Goal: Task Accomplishment & Management: Manage account settings

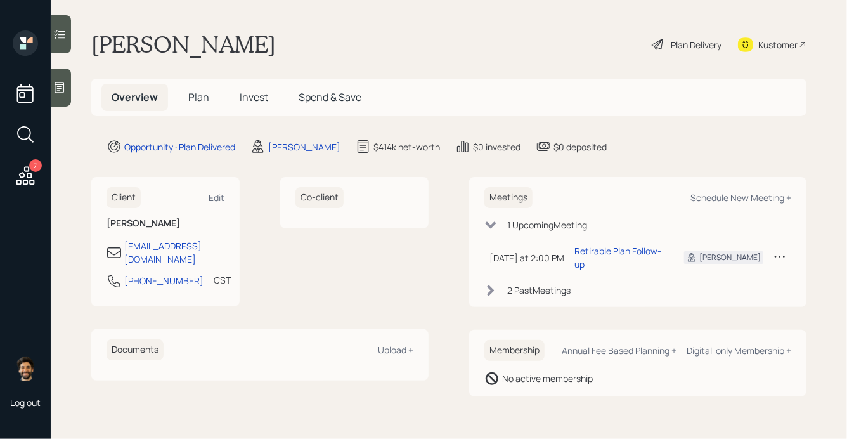
click at [246, 93] on span "Invest" at bounding box center [254, 97] width 29 height 14
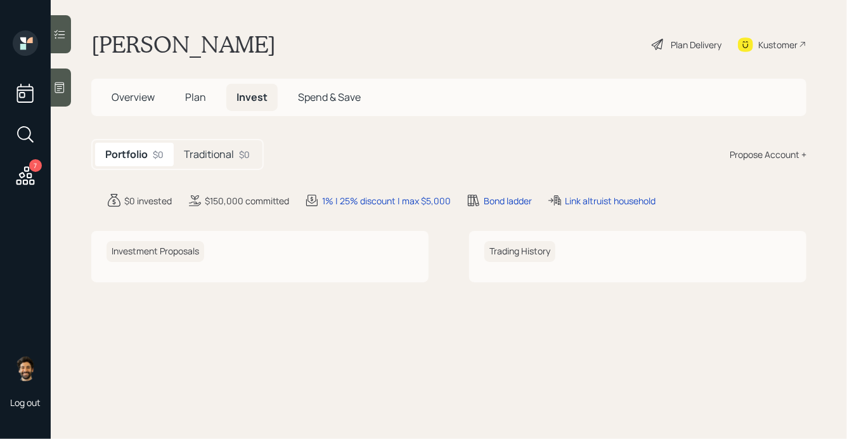
click at [218, 150] on h5 "Traditional" at bounding box center [209, 154] width 50 height 12
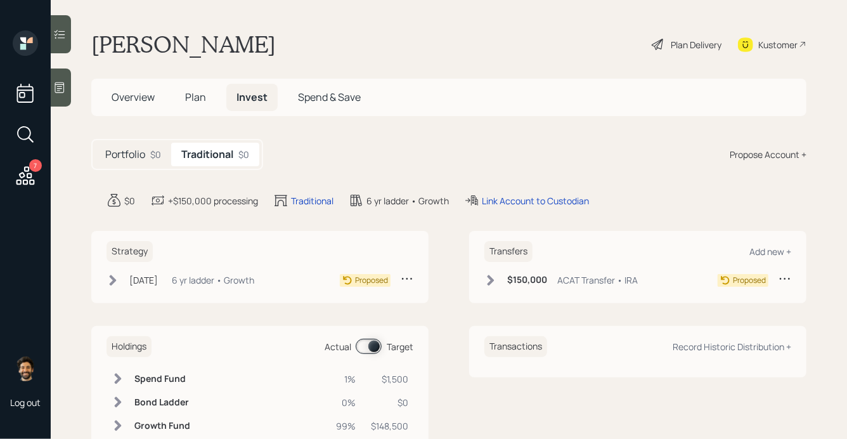
click at [201, 93] on span "Plan" at bounding box center [195, 97] width 21 height 14
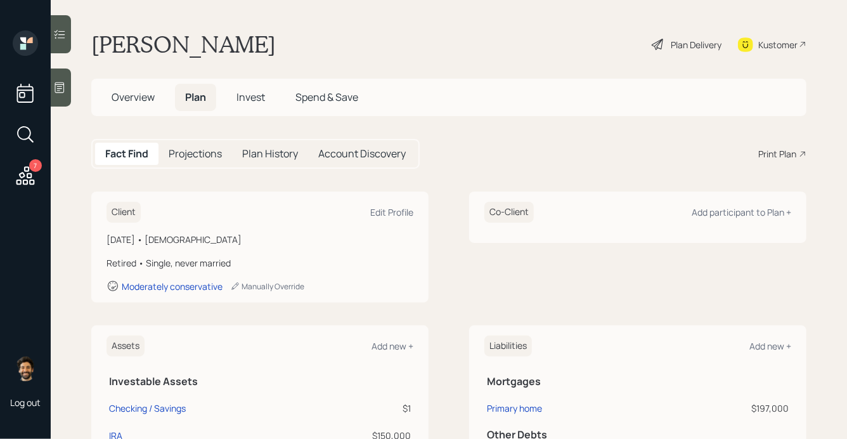
click at [684, 48] on div "Plan Delivery" at bounding box center [696, 44] width 51 height 13
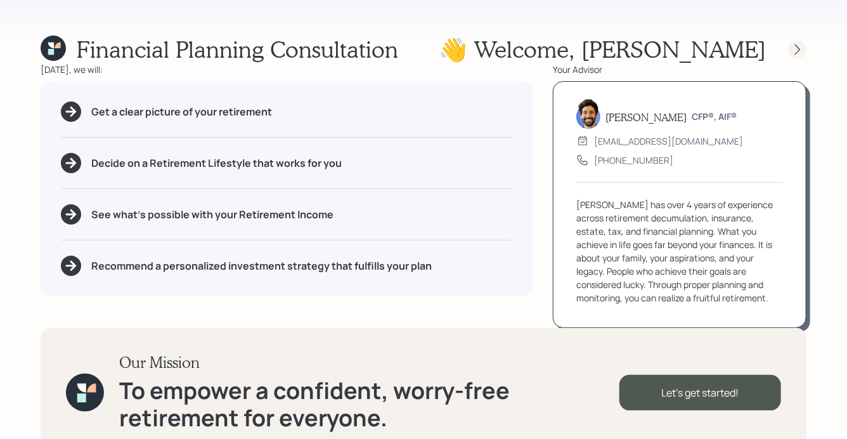
click at [797, 51] on icon at bounding box center [797, 49] width 13 height 13
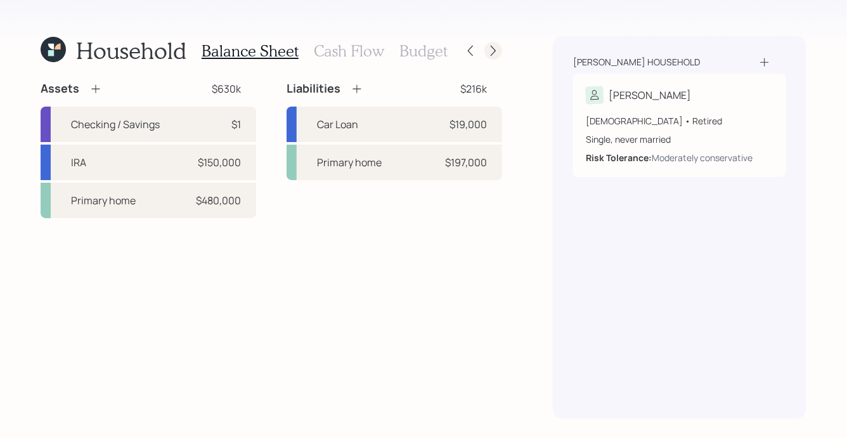
click at [496, 51] on icon at bounding box center [493, 50] width 13 height 13
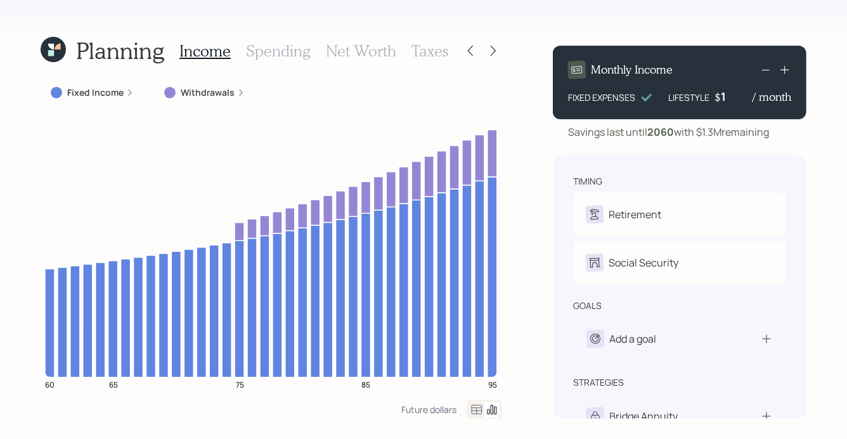
click at [53, 48] on icon at bounding box center [51, 47] width 6 height 6
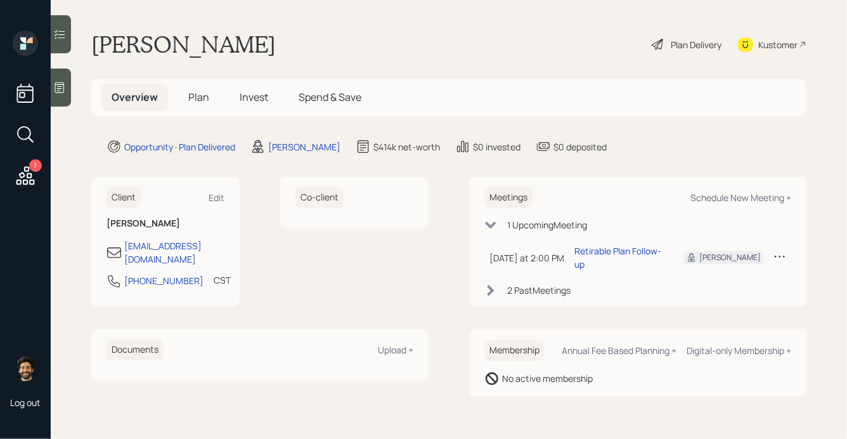
click at [192, 98] on span "Plan" at bounding box center [198, 97] width 21 height 14
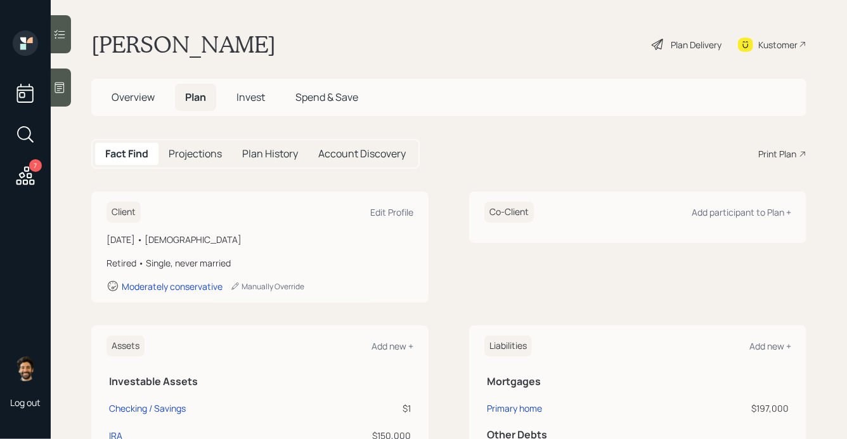
click at [694, 47] on div "Plan Delivery" at bounding box center [696, 44] width 51 height 13
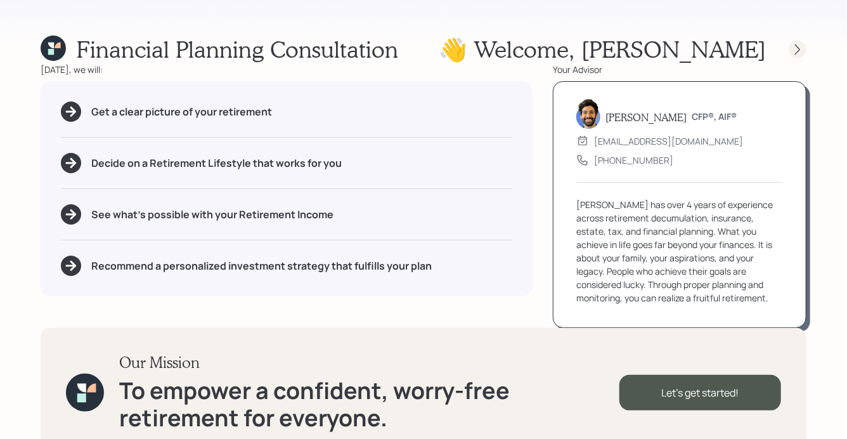
click at [796, 41] on div at bounding box center [798, 50] width 18 height 18
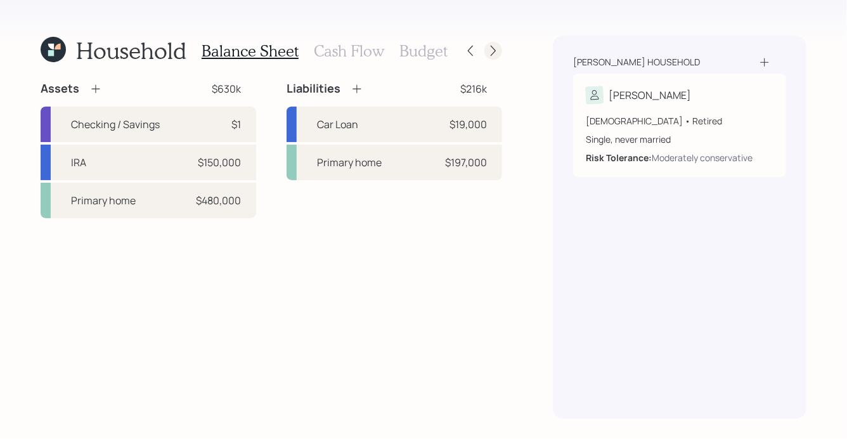
click at [487, 52] on icon at bounding box center [493, 50] width 13 height 13
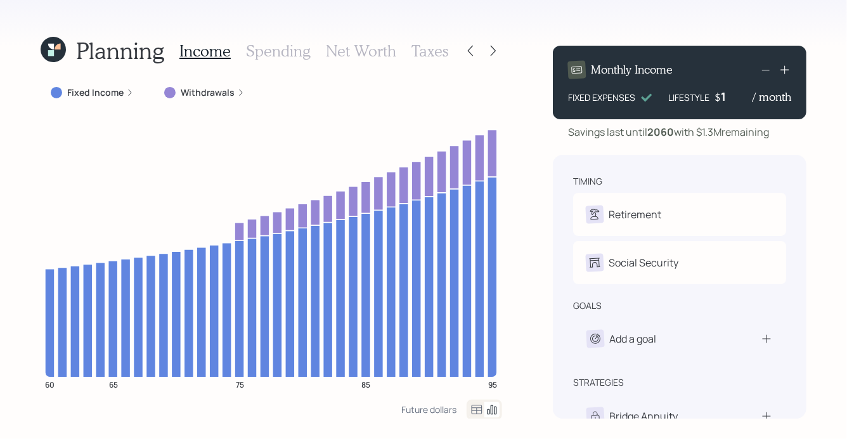
click at [277, 51] on h3 "Spending" at bounding box center [278, 51] width 65 height 18
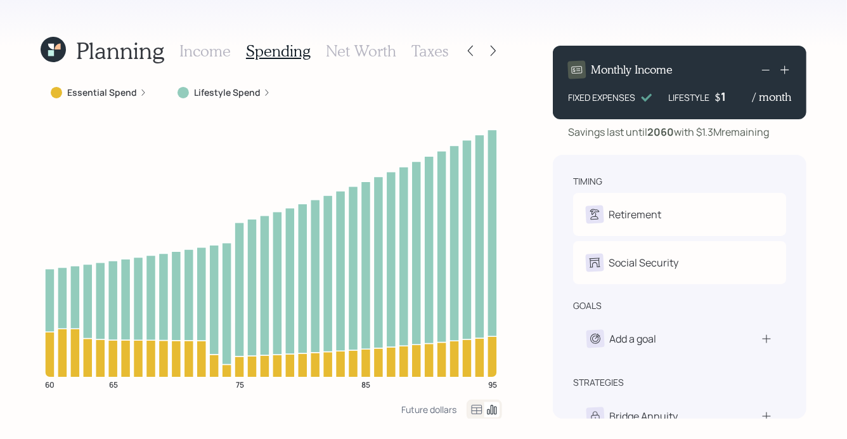
click at [326, 45] on h3 "Net Worth" at bounding box center [361, 51] width 70 height 18
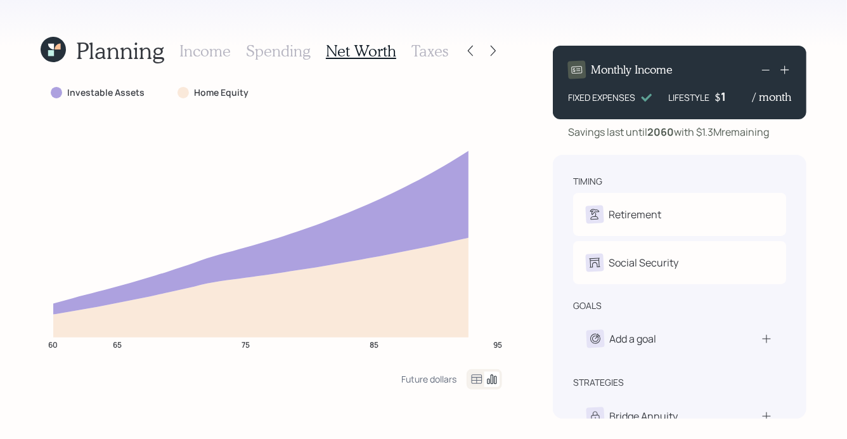
click at [250, 60] on div "Income Spending Net Worth Taxes" at bounding box center [313, 50] width 269 height 30
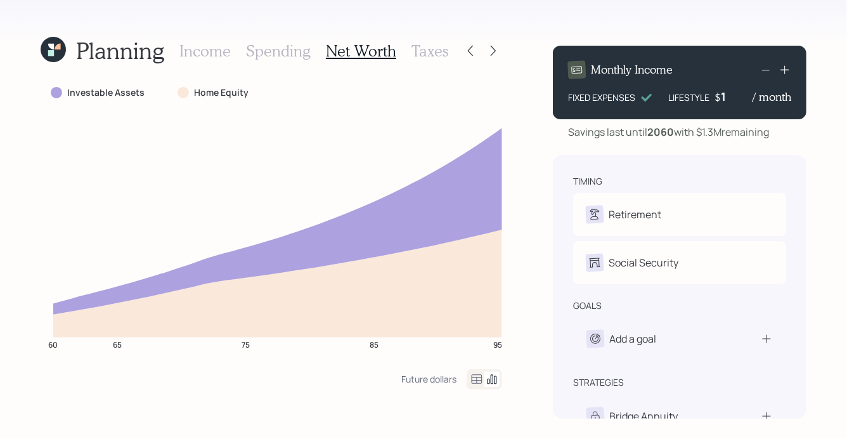
click at [269, 56] on h3 "Spending" at bounding box center [278, 51] width 65 height 18
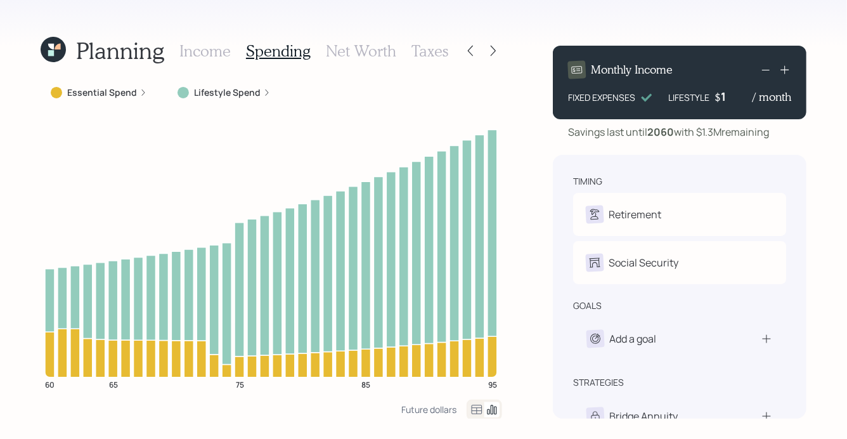
click at [378, 44] on h3 "Net Worth" at bounding box center [361, 51] width 70 height 18
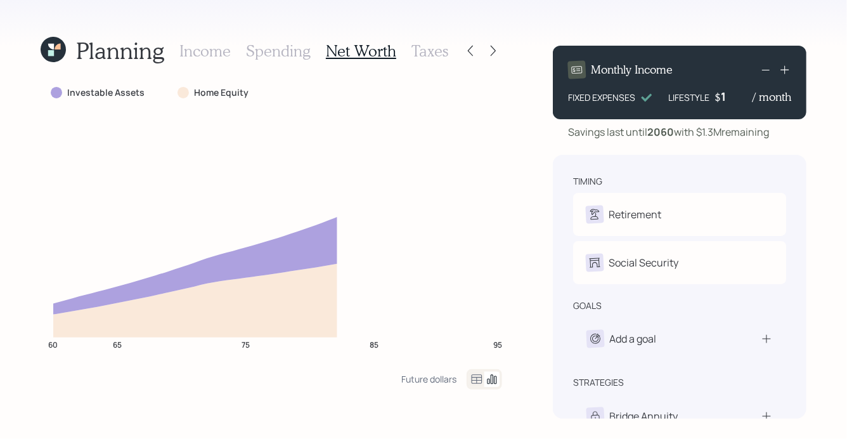
click at [430, 48] on h3 "Taxes" at bounding box center [429, 51] width 37 height 18
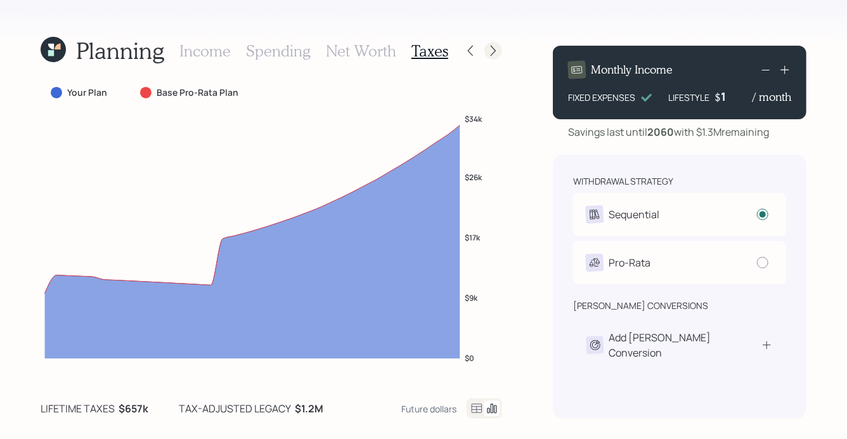
click at [493, 45] on icon at bounding box center [493, 50] width 13 height 13
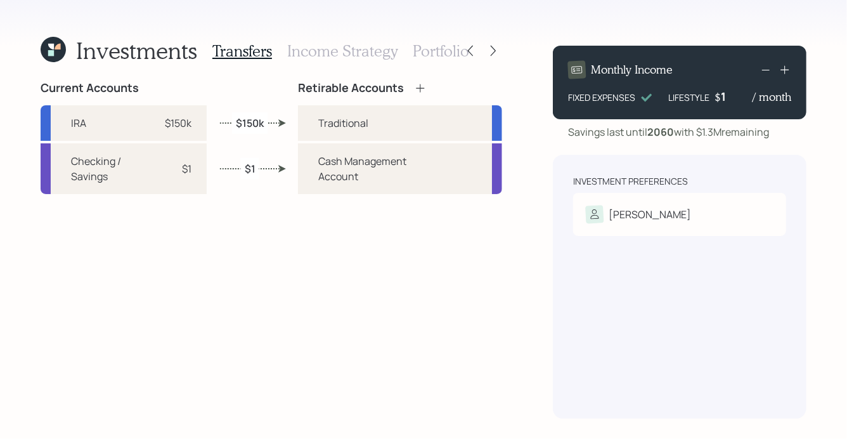
click at [314, 52] on h3 "Income Strategy" at bounding box center [342, 51] width 110 height 18
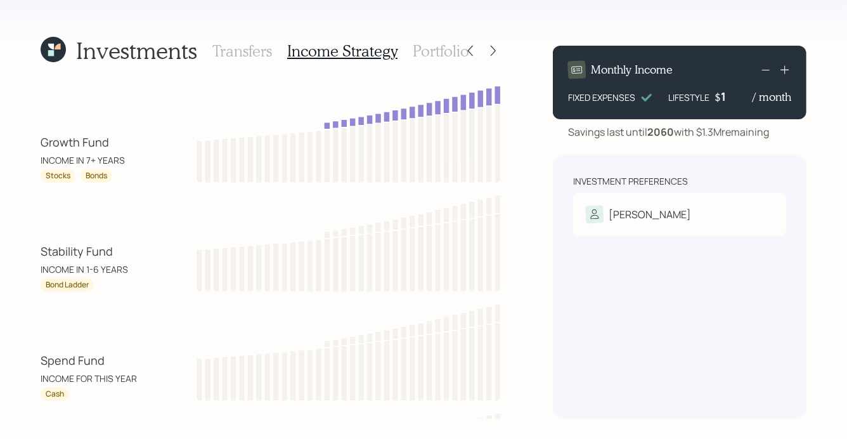
click at [422, 53] on h3 "Portfolio" at bounding box center [441, 51] width 56 height 18
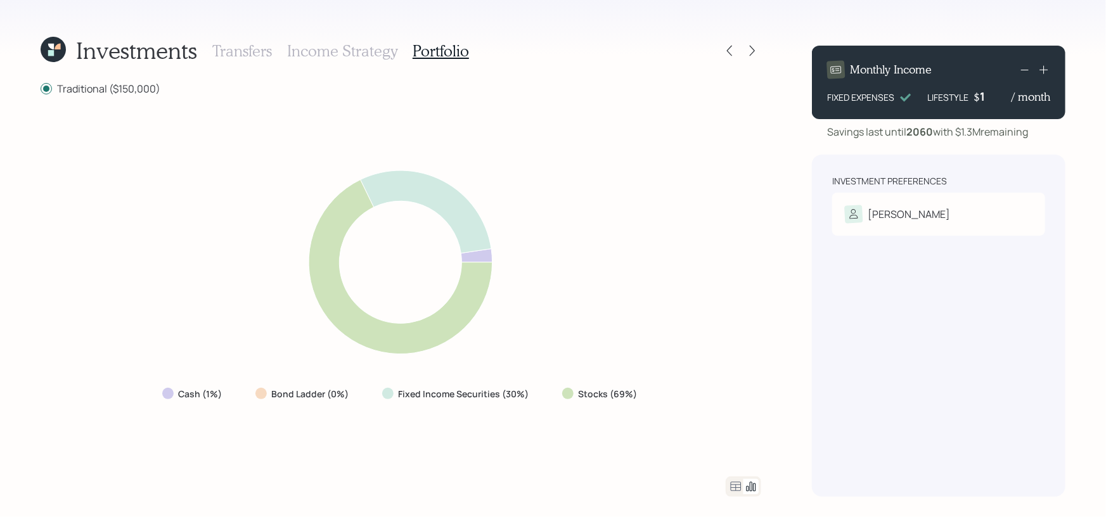
click at [53, 51] on icon at bounding box center [51, 53] width 6 height 6
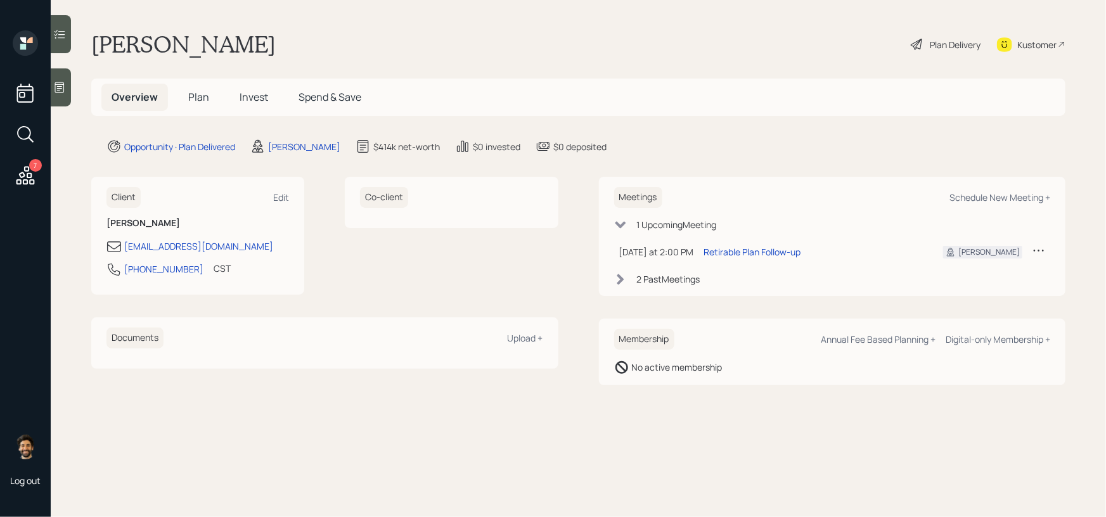
click at [194, 103] on span "Plan" at bounding box center [198, 97] width 21 height 14
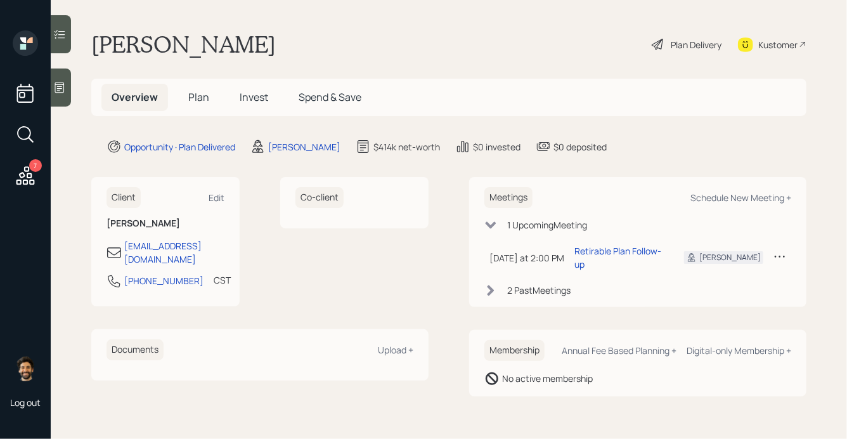
click at [245, 98] on span "Invest" at bounding box center [254, 97] width 29 height 14
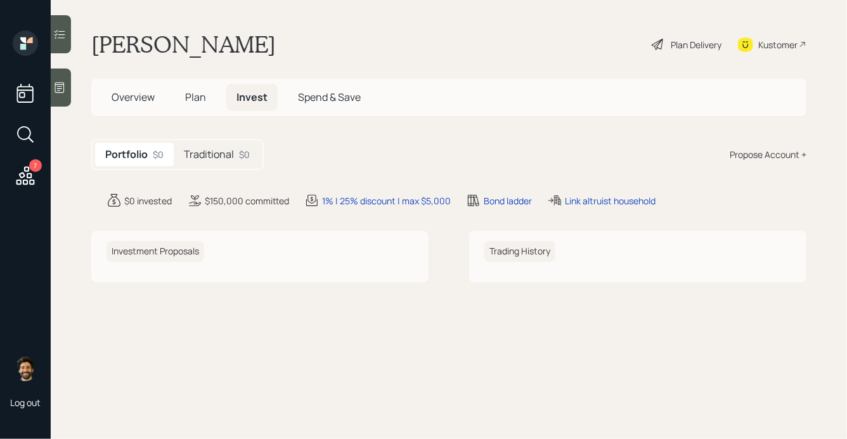
click at [216, 151] on h5 "Traditional" at bounding box center [209, 154] width 50 height 12
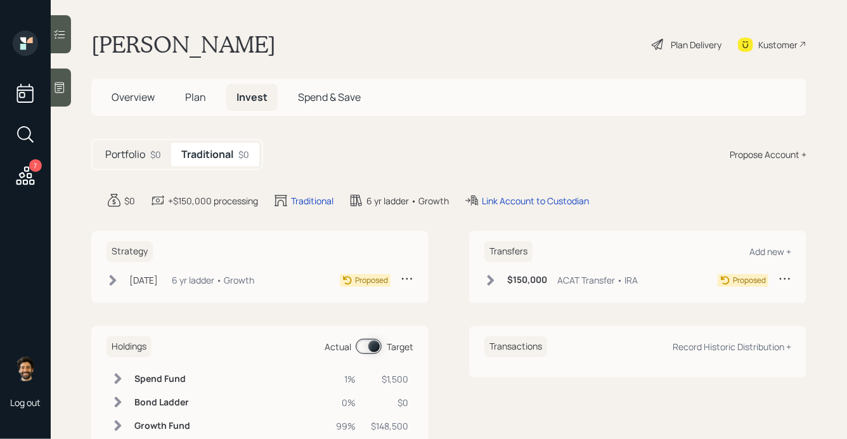
click at [201, 103] on span "Plan" at bounding box center [195, 97] width 21 height 14
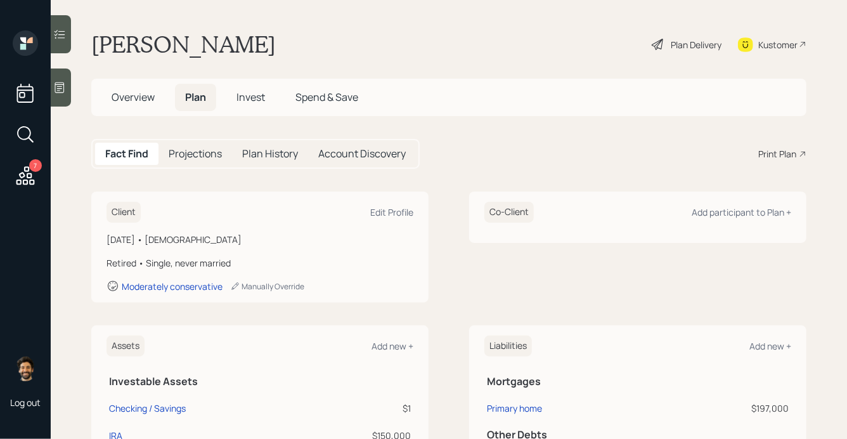
click at [260, 96] on span "Invest" at bounding box center [250, 97] width 29 height 14
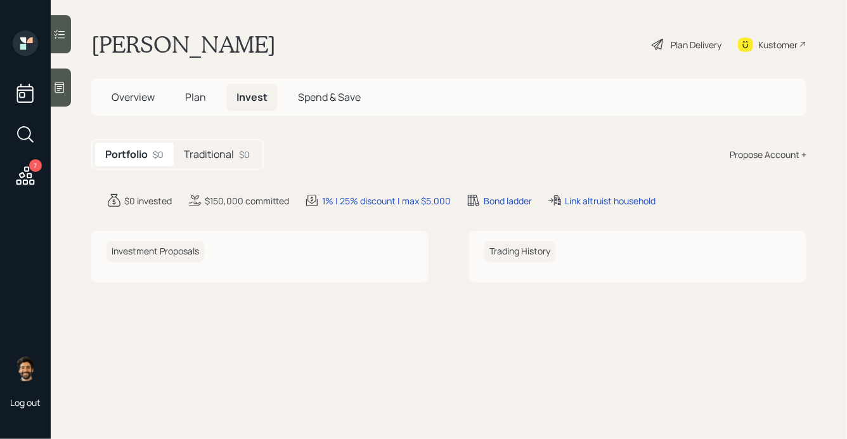
click at [678, 39] on div "Plan Delivery" at bounding box center [696, 44] width 51 height 13
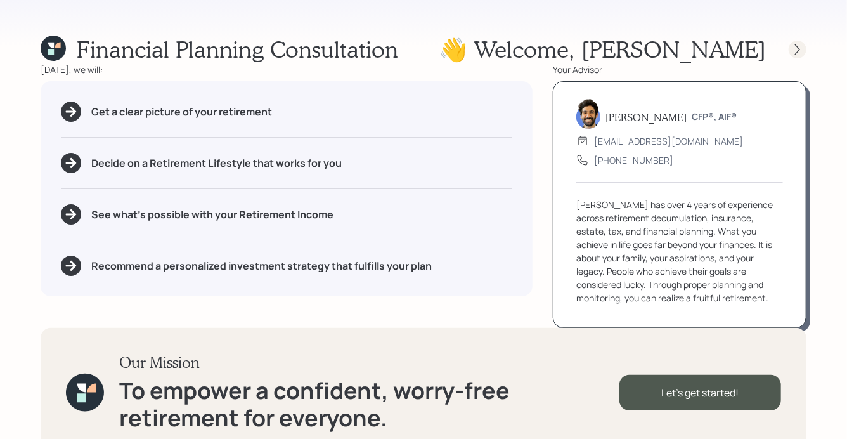
click at [797, 43] on icon at bounding box center [797, 49] width 13 height 13
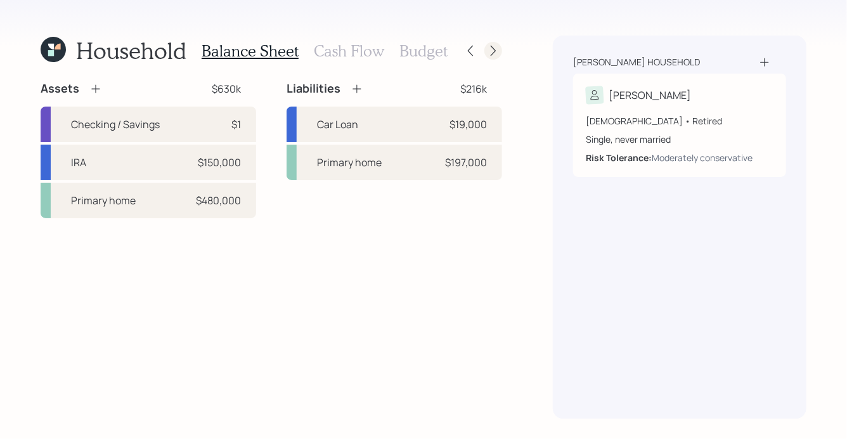
click at [493, 50] on icon at bounding box center [493, 50] width 13 height 13
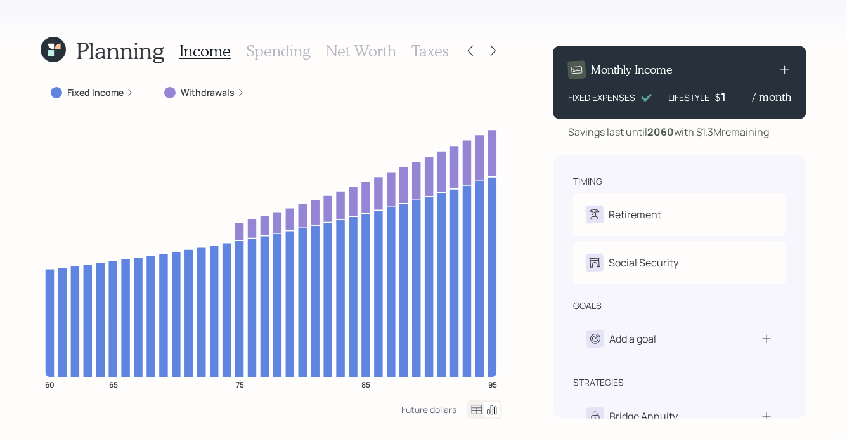
click at [493, 50] on icon at bounding box center [493, 50] width 13 height 13
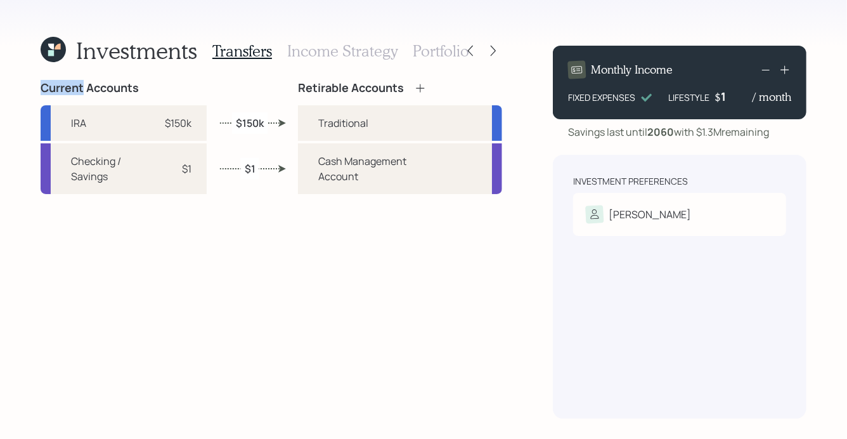
click at [493, 50] on icon at bounding box center [493, 50] width 13 height 13
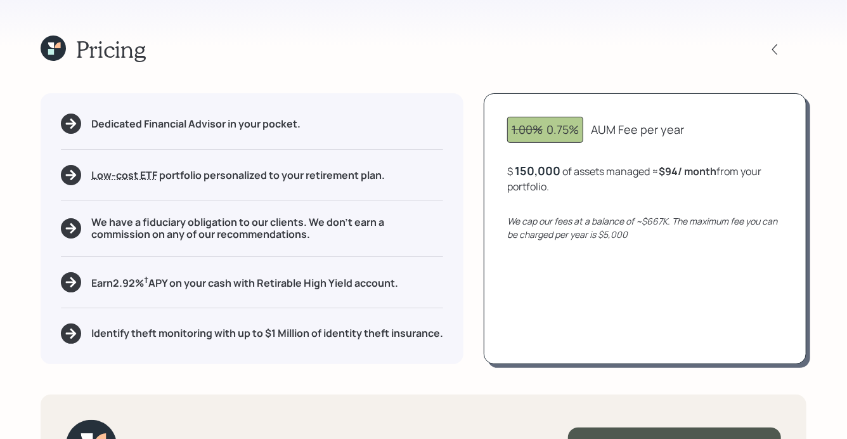
scroll to position [68, 0]
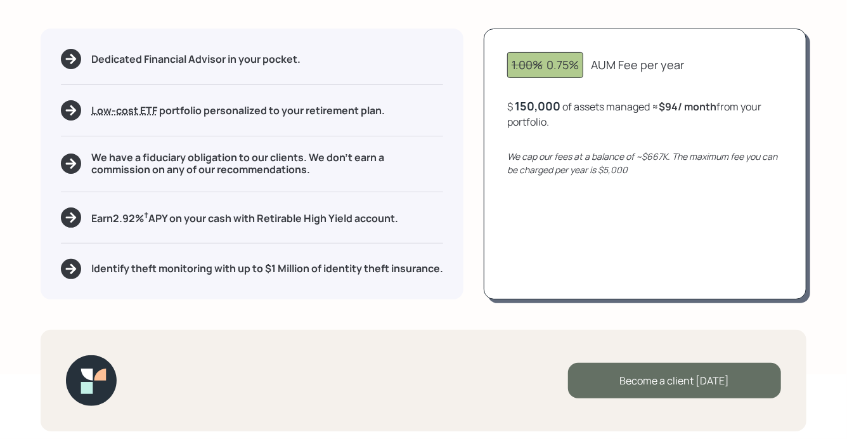
click at [604, 371] on div "Become a client today" at bounding box center [674, 380] width 213 height 35
click at [702, 389] on div "Go to Altruist" at bounding box center [674, 380] width 213 height 35
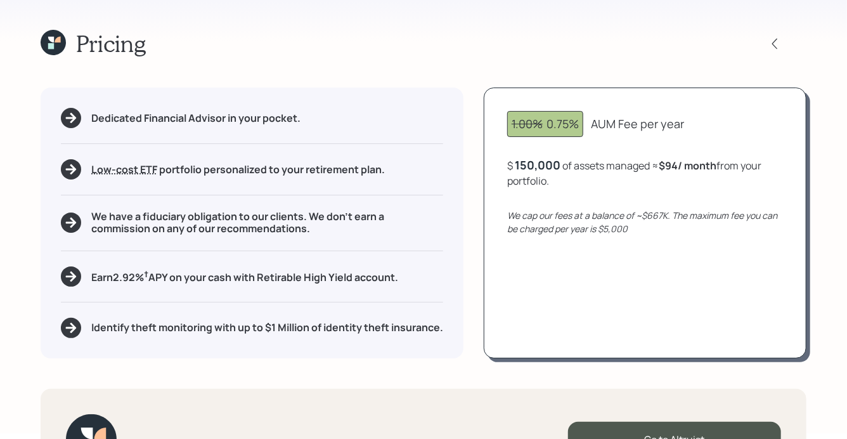
scroll to position [0, 0]
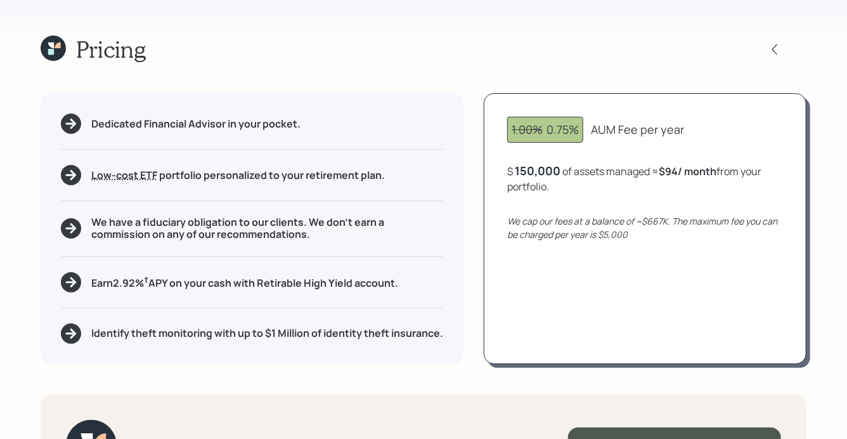
click at [50, 53] on icon at bounding box center [51, 52] width 6 height 6
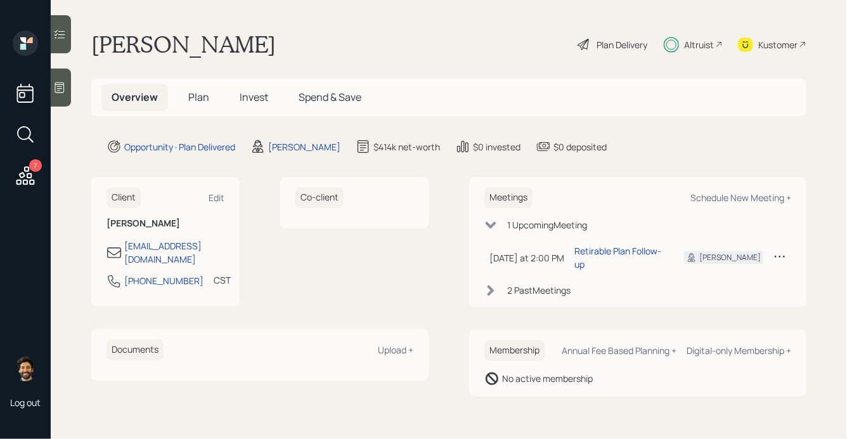
click at [203, 84] on h5 "Plan" at bounding box center [198, 97] width 41 height 27
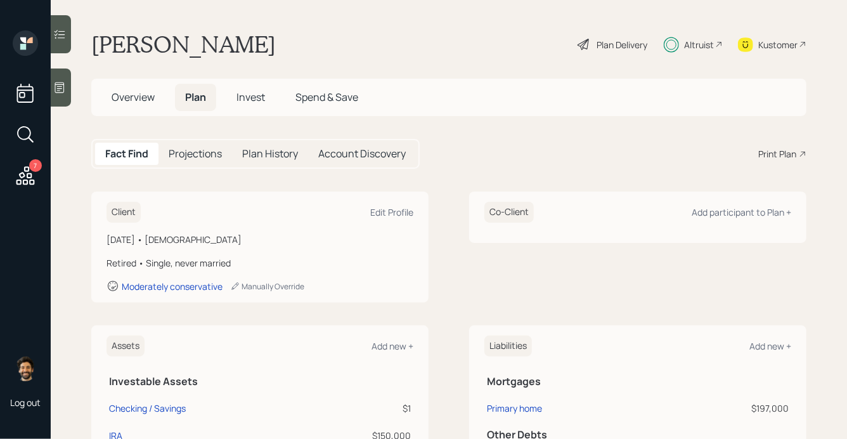
click at [617, 51] on div "Plan Delivery" at bounding box center [621, 44] width 51 height 13
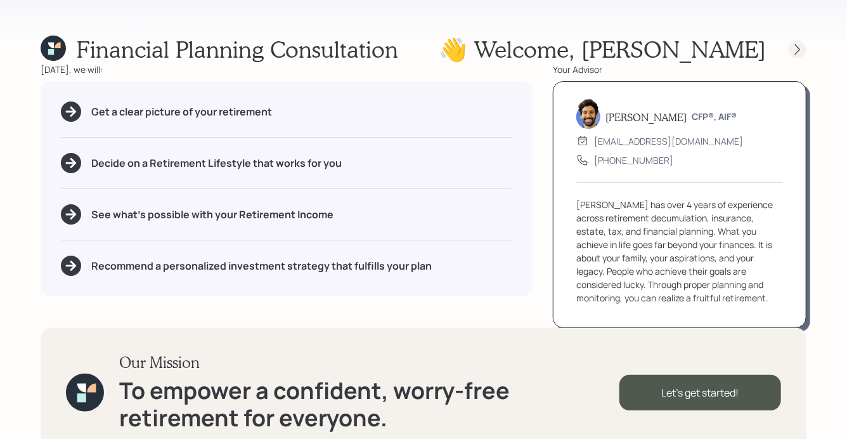
click at [792, 42] on div at bounding box center [798, 50] width 18 height 18
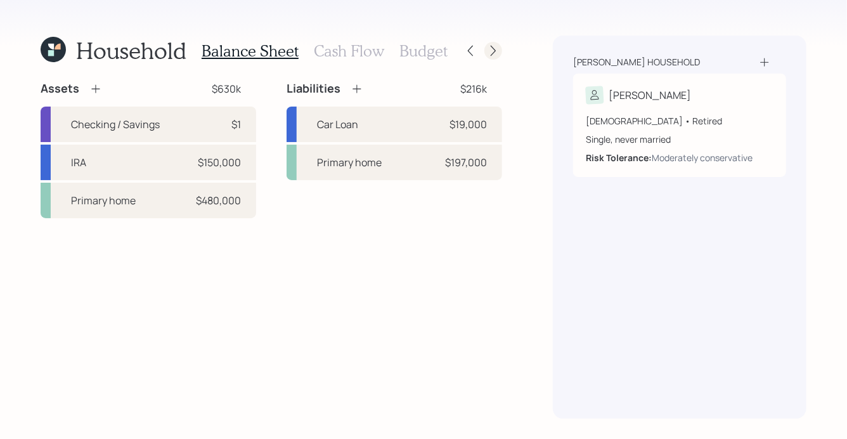
click at [499, 48] on icon at bounding box center [493, 50] width 13 height 13
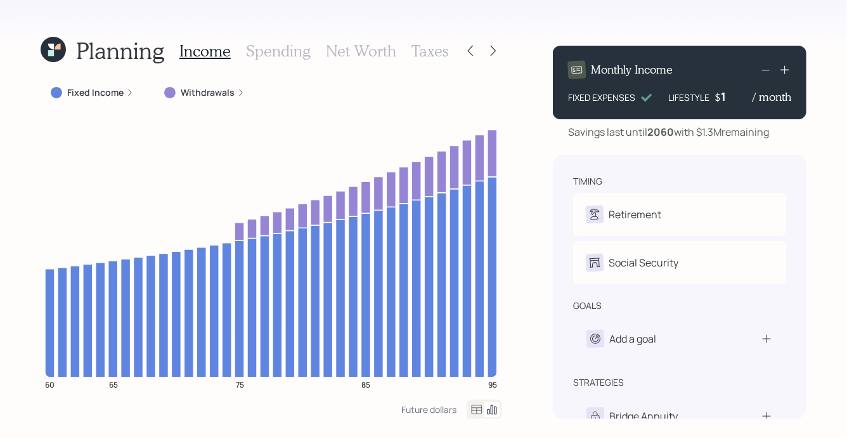
click at [261, 52] on h3 "Spending" at bounding box center [278, 51] width 65 height 18
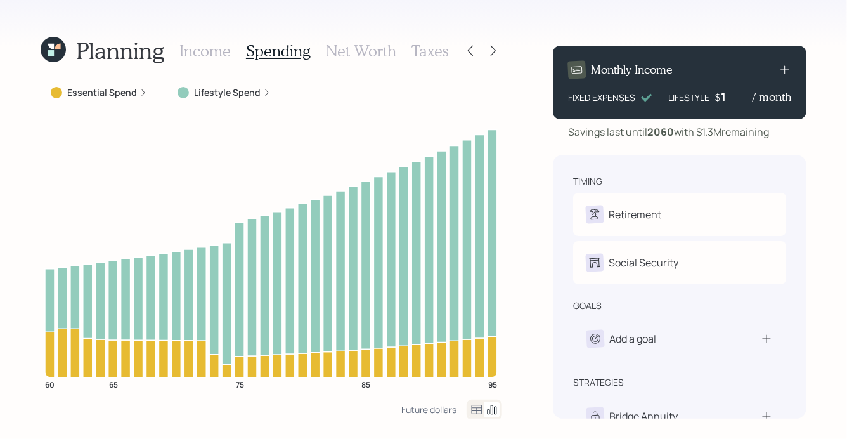
click at [474, 409] on icon at bounding box center [476, 409] width 15 height 15
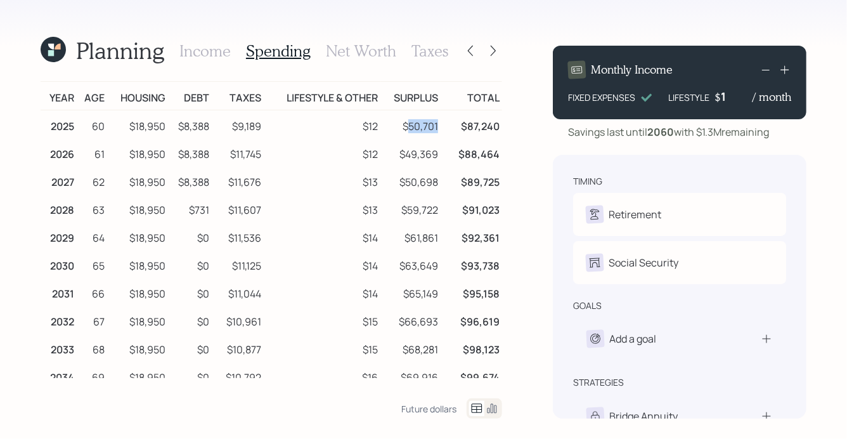
drag, startPoint x: 439, startPoint y: 123, endPoint x: 409, endPoint y: 124, distance: 29.8
click at [409, 124] on td "$50,701" at bounding box center [411, 124] width 60 height 29
click at [209, 53] on h3 "Income" at bounding box center [204, 51] width 51 height 18
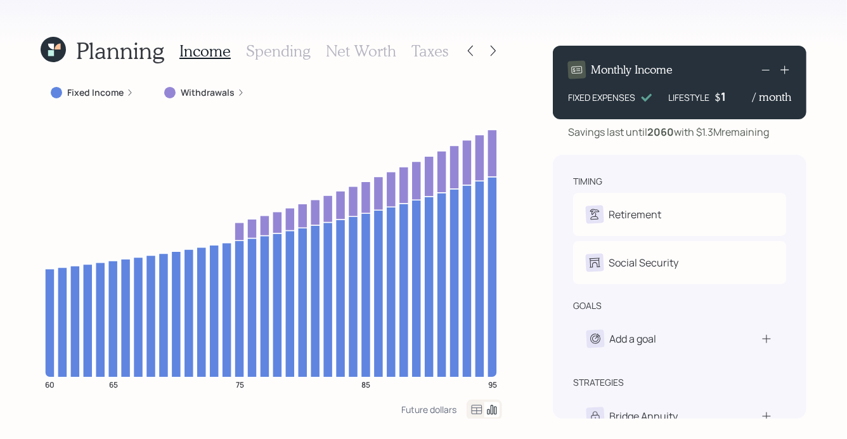
click at [55, 54] on icon at bounding box center [53, 49] width 25 height 25
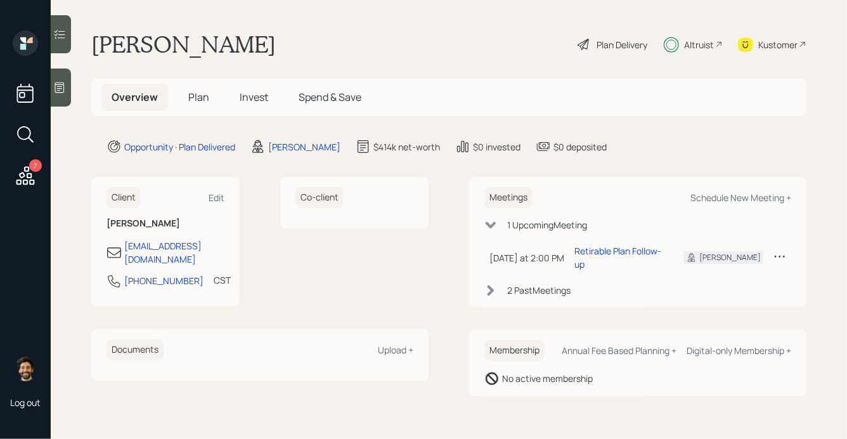
click at [193, 90] on span "Plan" at bounding box center [198, 97] width 21 height 14
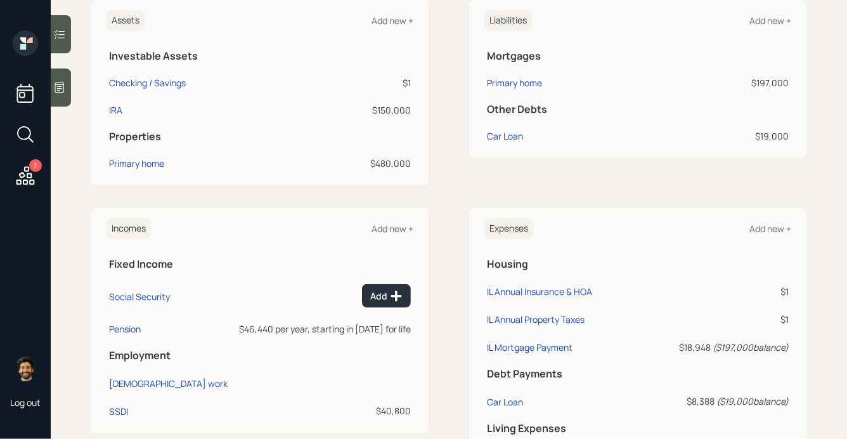
scroll to position [335, 0]
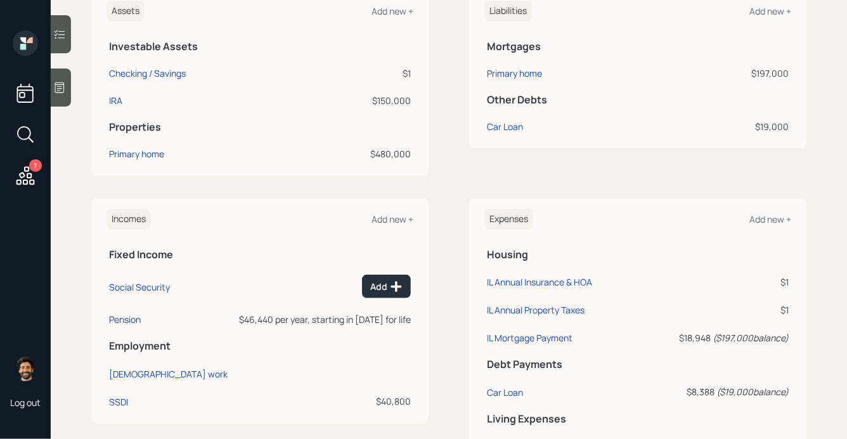
click at [132, 323] on div "Pension" at bounding box center [125, 319] width 32 height 12
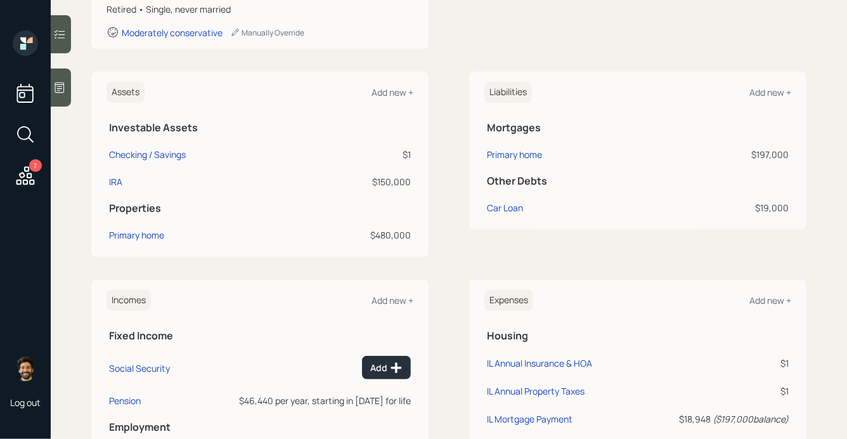
scroll to position [262, 0]
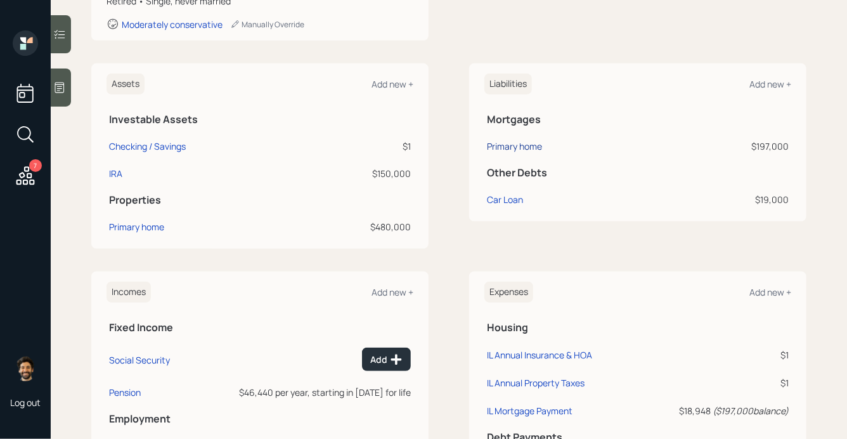
click at [496, 144] on div "Primary home" at bounding box center [514, 145] width 55 height 13
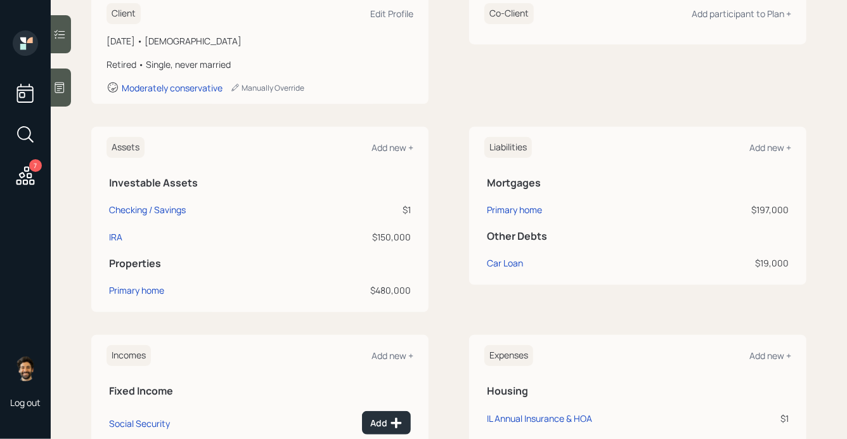
scroll to position [194, 0]
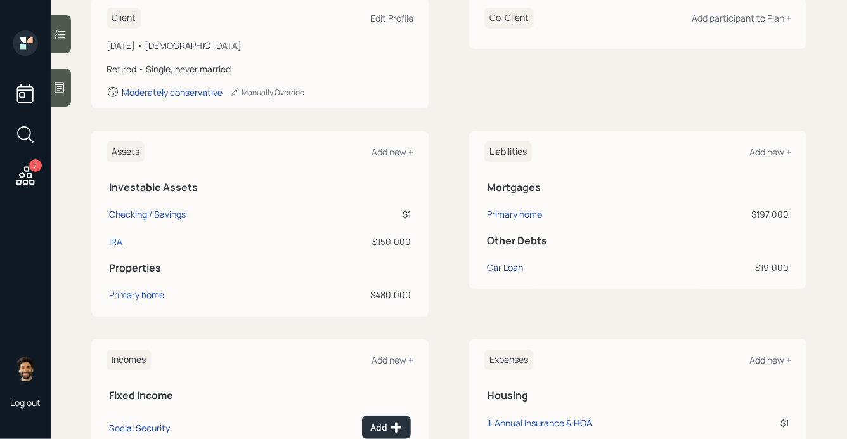
click at [505, 273] on div "Car Loan" at bounding box center [505, 267] width 36 height 13
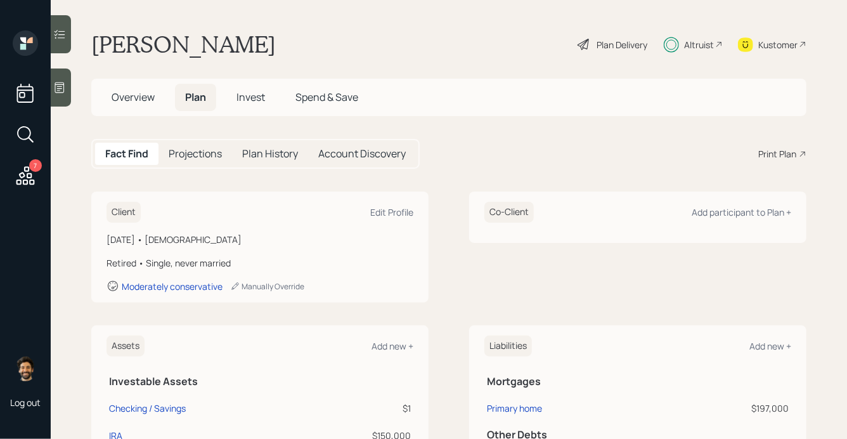
click at [686, 46] on div "Altruist" at bounding box center [699, 44] width 30 height 13
click at [115, 95] on span "Overview" at bounding box center [133, 97] width 43 height 14
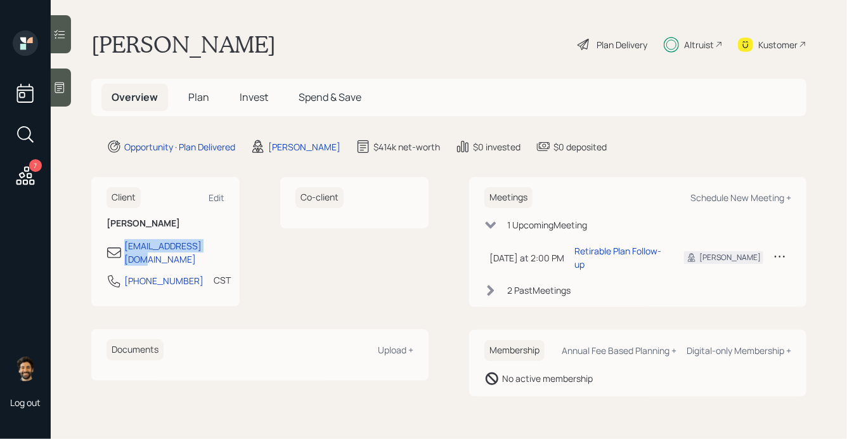
drag, startPoint x: 226, startPoint y: 245, endPoint x: 118, endPoint y: 250, distance: 107.8
click at [118, 250] on div "Client Edit Gloria Macias glo65macias@aol.com 708-373-3365 CST Currently 1:15 PM" at bounding box center [165, 241] width 148 height 129
copy div "[EMAIL_ADDRESS][DOMAIN_NAME]"
drag, startPoint x: 148, startPoint y: 247, endPoint x: 356, endPoint y: 31, distance: 299.0
click at [0, 0] on div "7 Log out Gloria Macias Plan Delivery Altruist Kustomer Overview Plan Invest Sp…" at bounding box center [423, 219] width 847 height 439
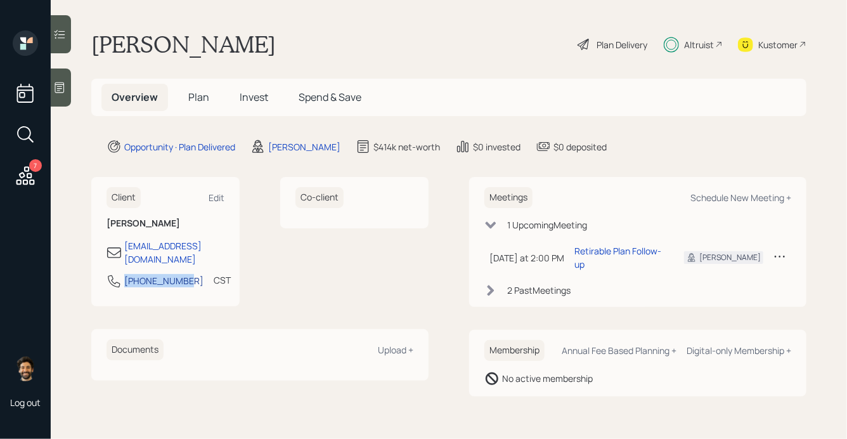
drag, startPoint x: 184, startPoint y: 267, endPoint x: 125, endPoint y: 267, distance: 58.9
click at [125, 273] on div "708-373-3365 CST Currently 1:15 PM" at bounding box center [165, 284] width 118 height 23
copy div "[PHONE_NUMBER]"
drag, startPoint x: 155, startPoint y: 267, endPoint x: 310, endPoint y: 4, distance: 305.2
click at [0, 0] on div "7 Log out Gloria Macias Plan Delivery Altruist Kustomer Overview Plan Invest Sp…" at bounding box center [423, 219] width 847 height 439
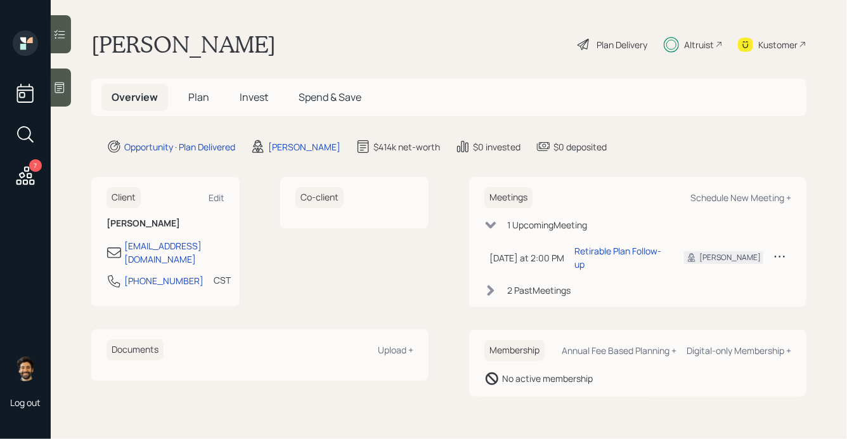
click at [27, 163] on div "7" at bounding box center [25, 136] width 23 height 108
click at [23, 179] on icon at bounding box center [25, 175] width 18 height 18
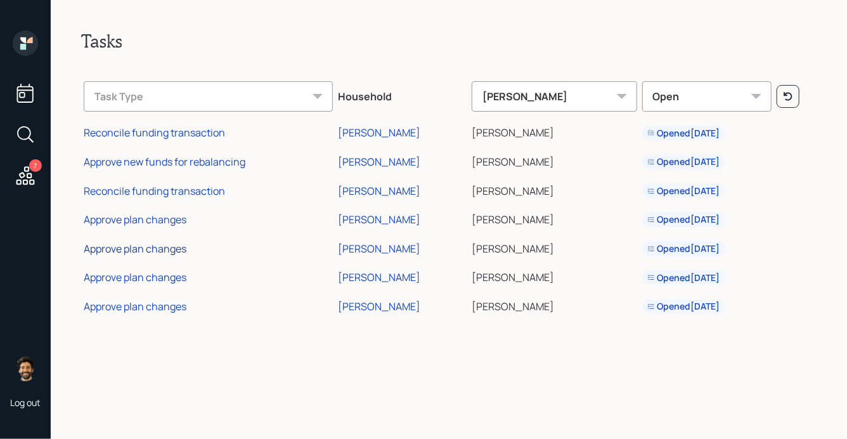
click at [153, 247] on div "Approve plan changes" at bounding box center [135, 249] width 103 height 14
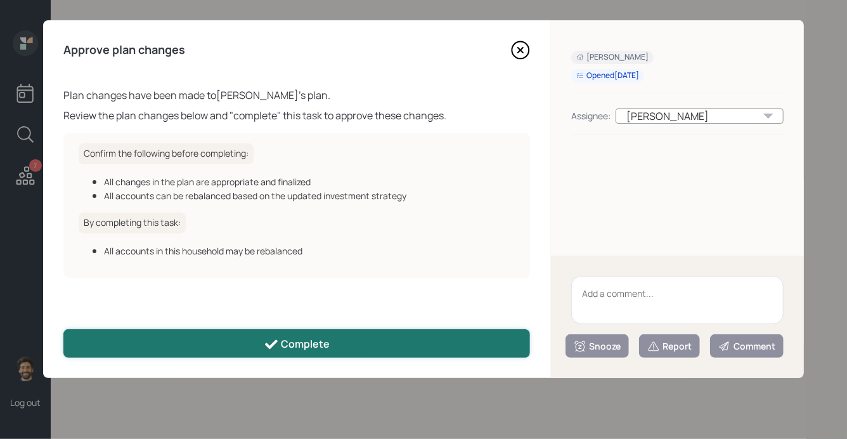
click at [326, 342] on div "Complete" at bounding box center [297, 344] width 67 height 15
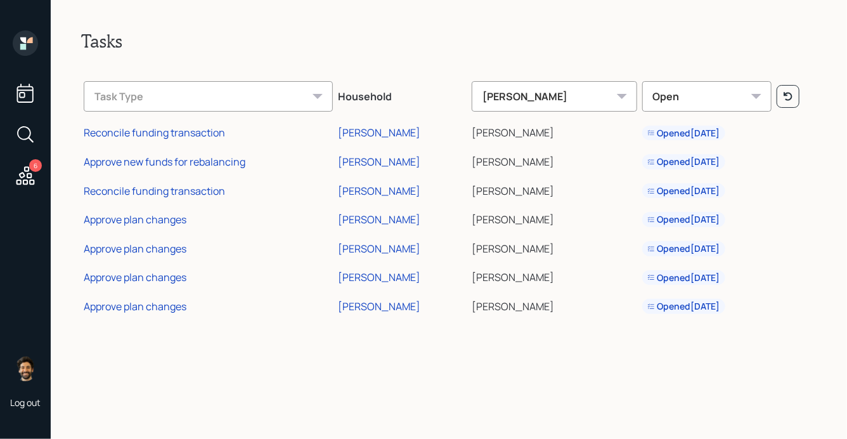
click at [259, 344] on div "Tasks Task Type Household Eric Schwartz Open Reconcile funding transaction Sand…" at bounding box center [449, 219] width 796 height 439
click at [165, 282] on div "Approve plan changes" at bounding box center [135, 277] width 103 height 14
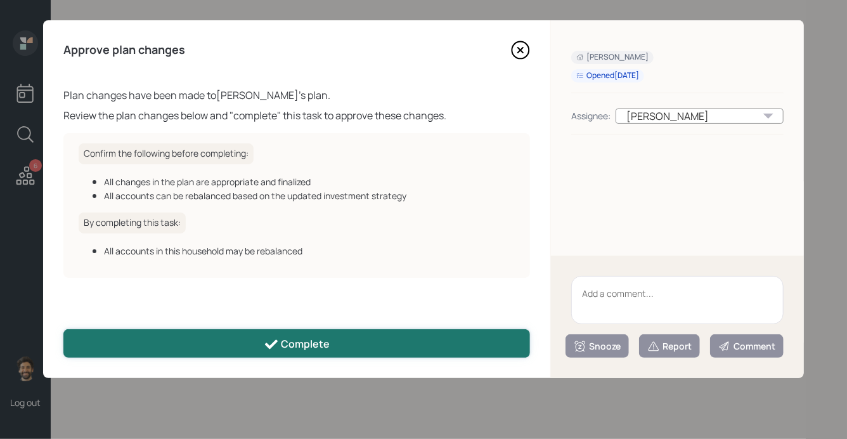
click at [206, 337] on button "Complete" at bounding box center [296, 343] width 467 height 29
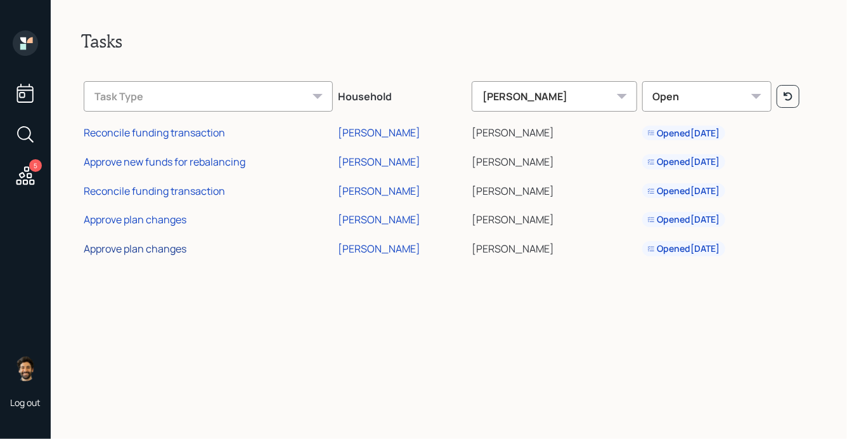
click at [159, 253] on div "Approve plan changes" at bounding box center [135, 249] width 103 height 14
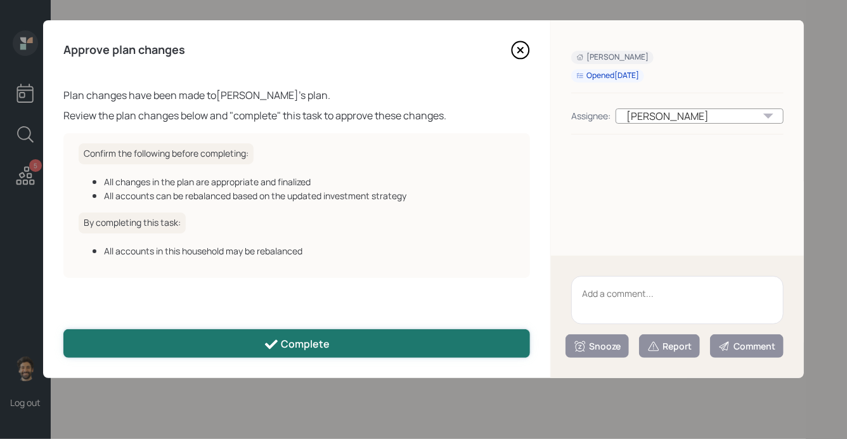
click at [198, 347] on button "Complete" at bounding box center [296, 343] width 467 height 29
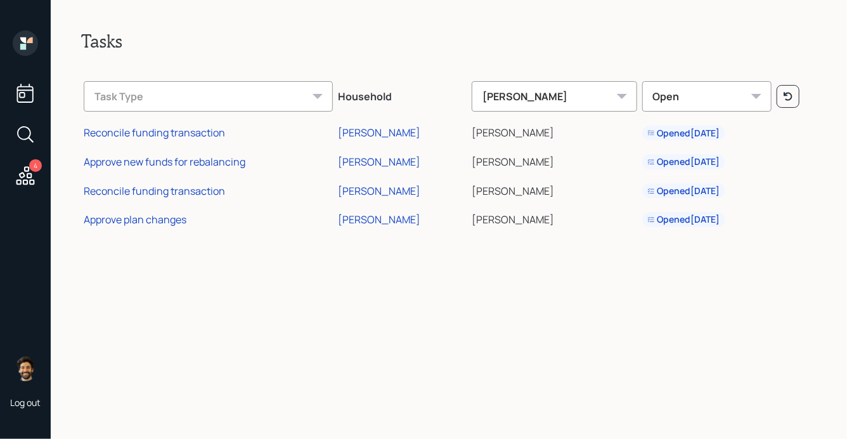
click at [34, 43] on icon at bounding box center [25, 42] width 25 height 25
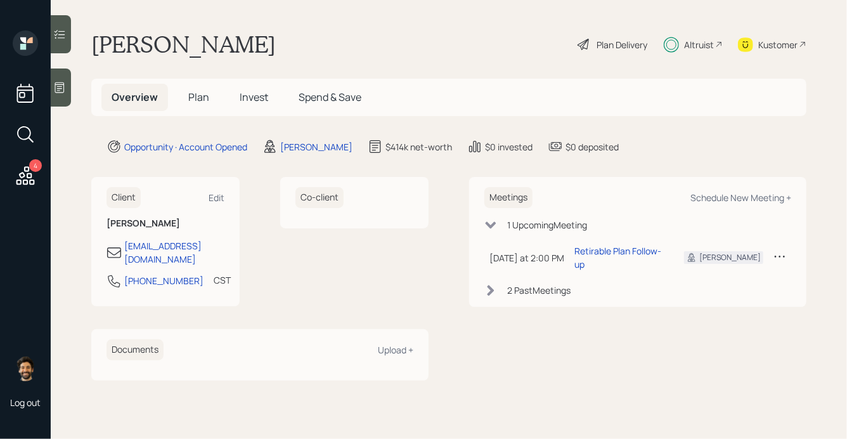
click at [35, 174] on icon at bounding box center [25, 175] width 23 height 23
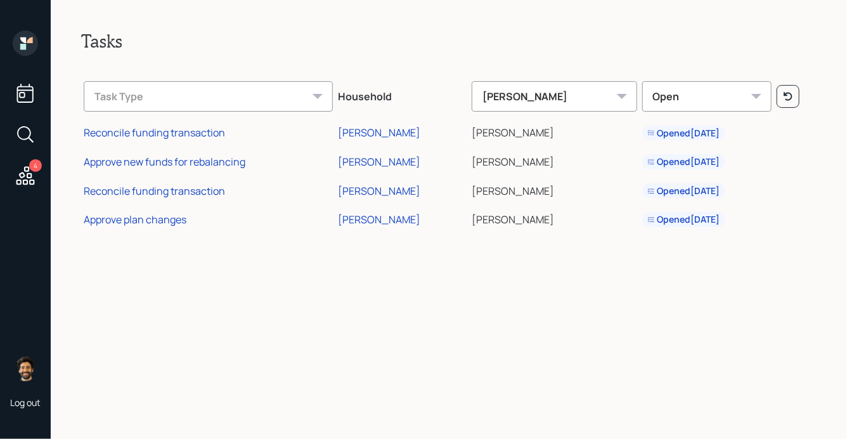
click at [26, 37] on icon at bounding box center [23, 40] width 6 height 6
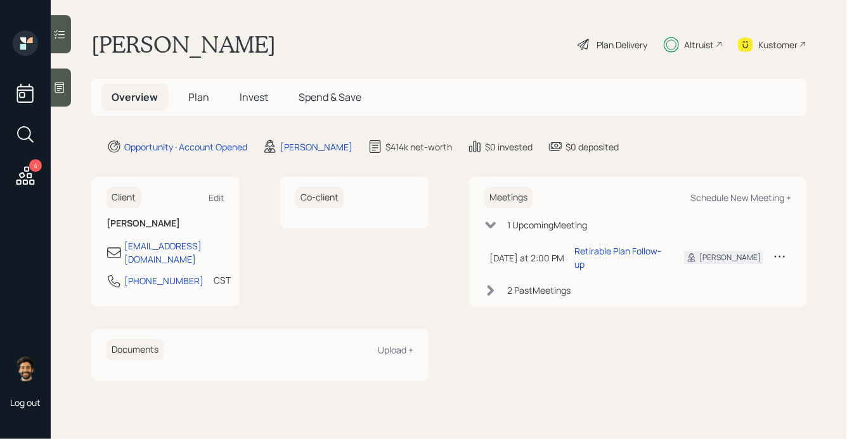
click at [248, 101] on span "Invest" at bounding box center [254, 97] width 29 height 14
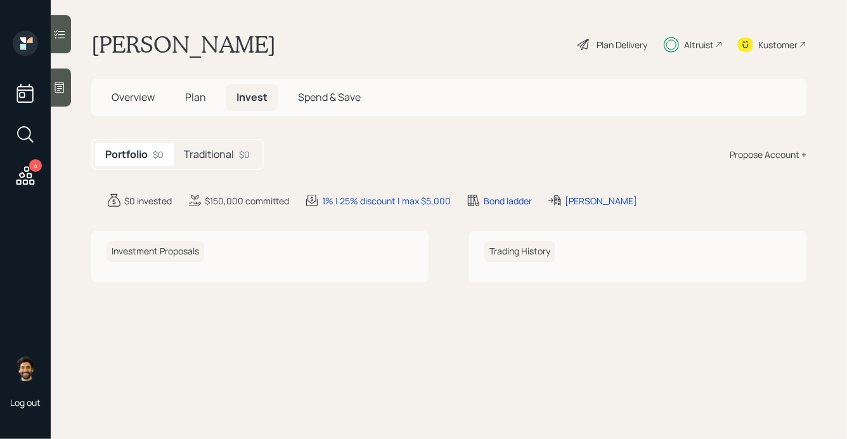
click at [224, 153] on h5 "Traditional" at bounding box center [209, 154] width 50 height 12
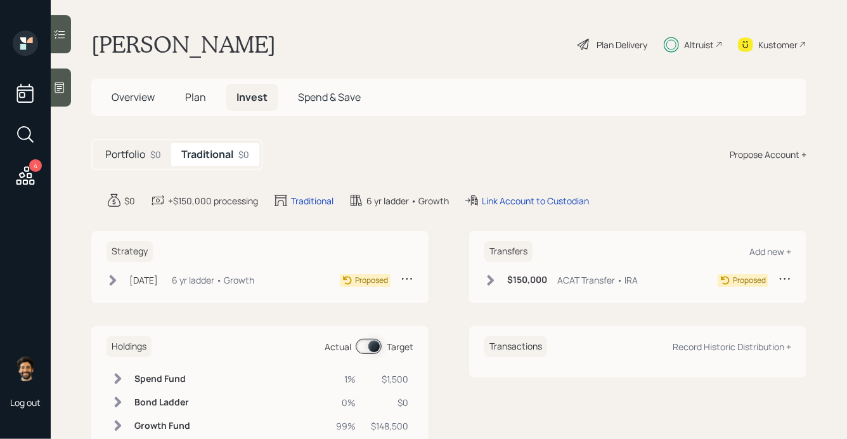
click at [495, 282] on icon at bounding box center [490, 280] width 13 height 13
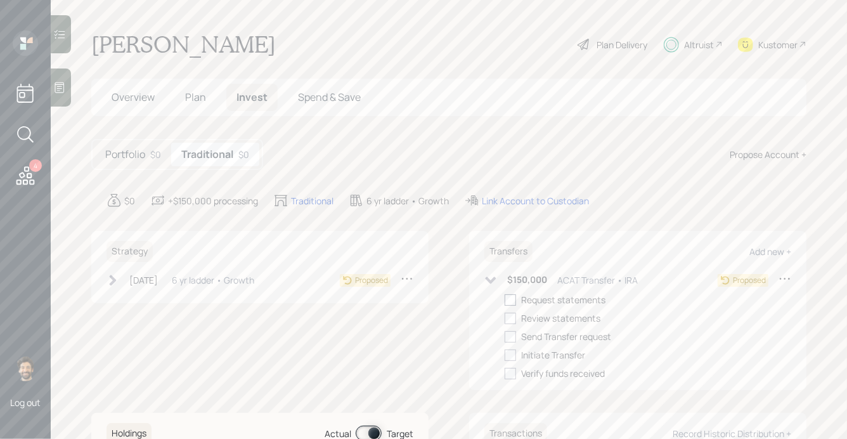
click at [514, 302] on div at bounding box center [510, 299] width 11 height 11
click at [505, 300] on input "checkbox" at bounding box center [504, 299] width 1 height 1
checkbox input "true"
click at [116, 277] on icon at bounding box center [112, 280] width 13 height 13
click at [140, 300] on label at bounding box center [135, 299] width 16 height 13
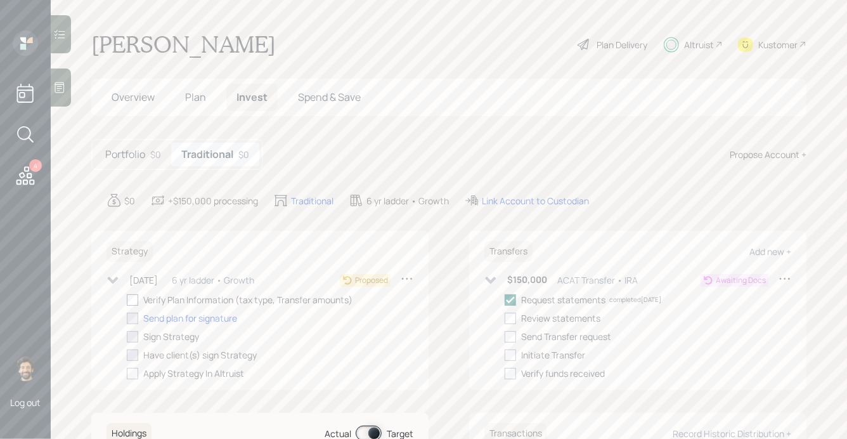
click at [127, 300] on input "checkbox" at bounding box center [126, 299] width 1 height 1
checkbox input "true"
click at [502, 199] on div "Link Account to Custodian" at bounding box center [535, 200] width 107 height 13
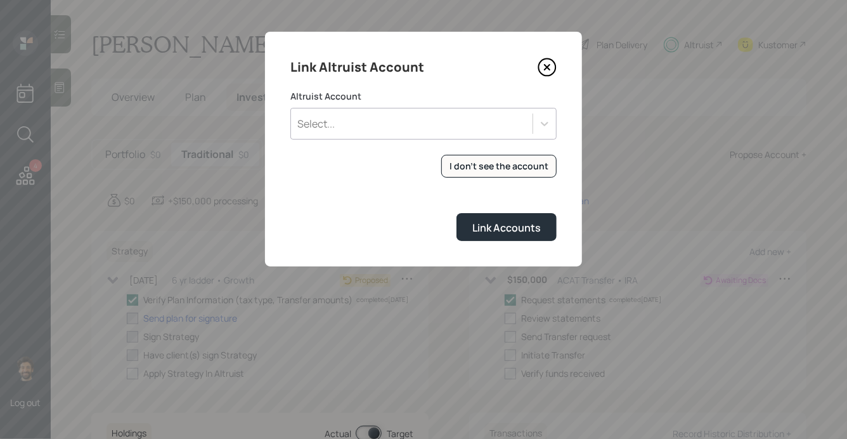
click at [392, 120] on div "Select..." at bounding box center [412, 124] width 242 height 22
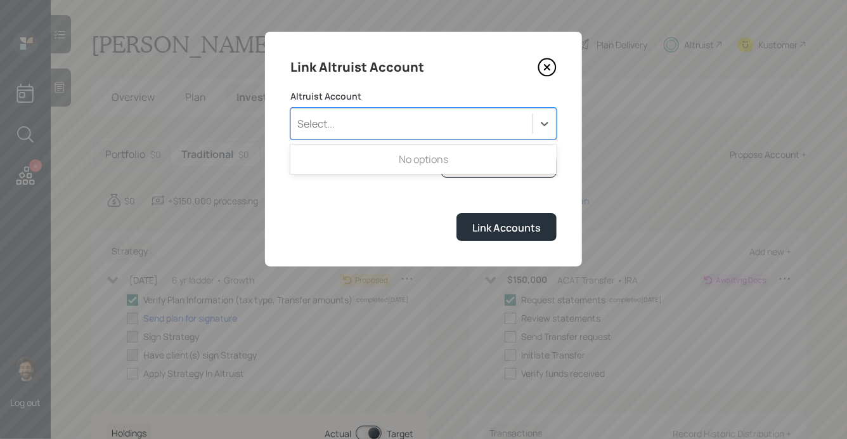
click at [460, 75] on div "Link Altruist Account" at bounding box center [423, 67] width 266 height 20
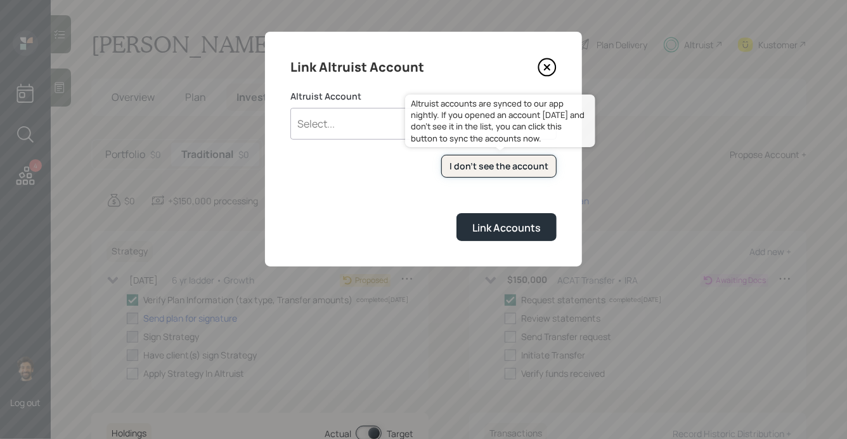
click at [488, 155] on button "I don't see the account" at bounding box center [498, 166] width 115 height 23
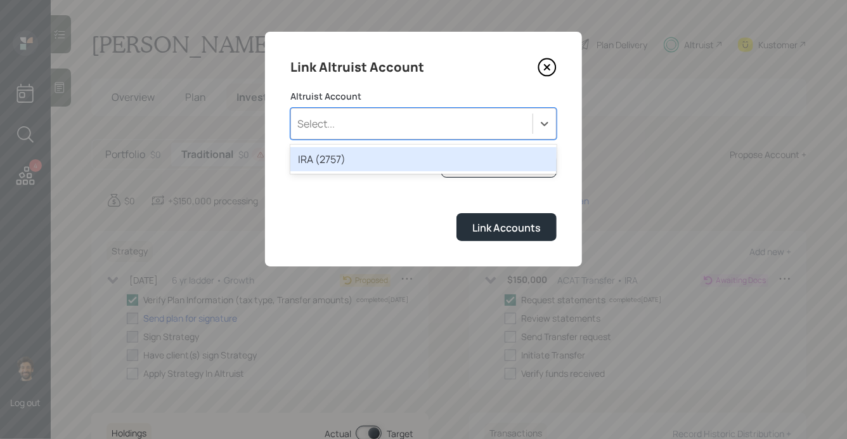
click at [347, 129] on div "Select..." at bounding box center [412, 124] width 242 height 22
click at [337, 165] on div "IRA (2757)" at bounding box center [423, 159] width 266 height 24
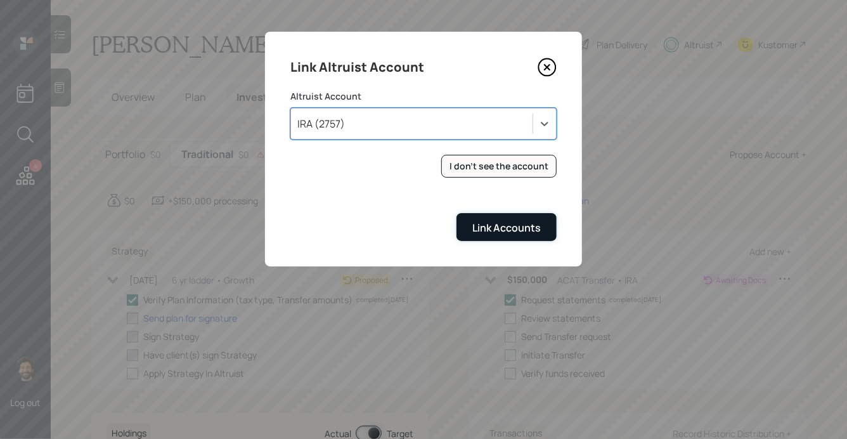
click at [509, 224] on div "Link Accounts" at bounding box center [506, 228] width 68 height 14
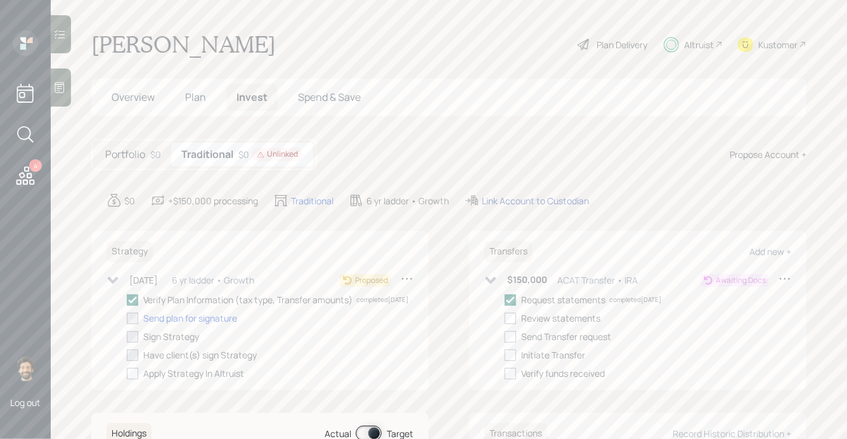
click at [504, 200] on div "Link Account to Custodian" at bounding box center [535, 200] width 107 height 13
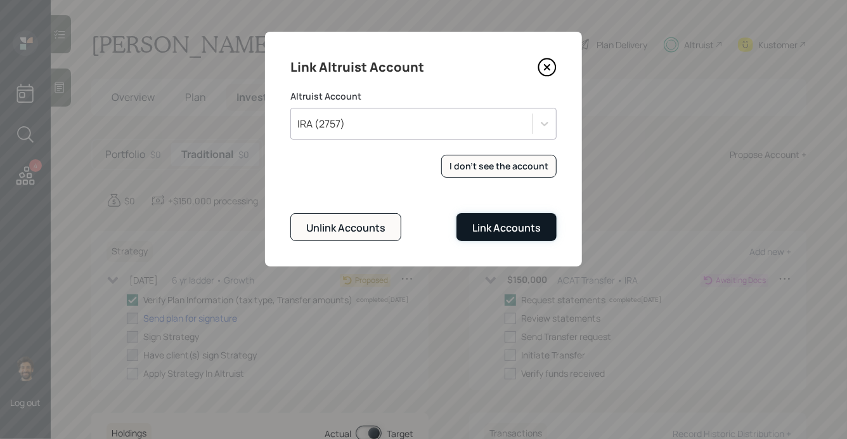
click at [490, 226] on div "Link Accounts" at bounding box center [506, 228] width 68 height 14
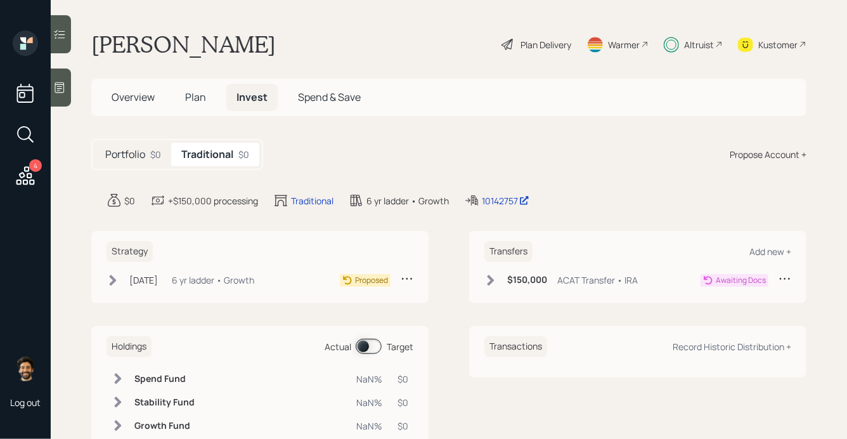
click at [493, 283] on icon at bounding box center [490, 280] width 13 height 13
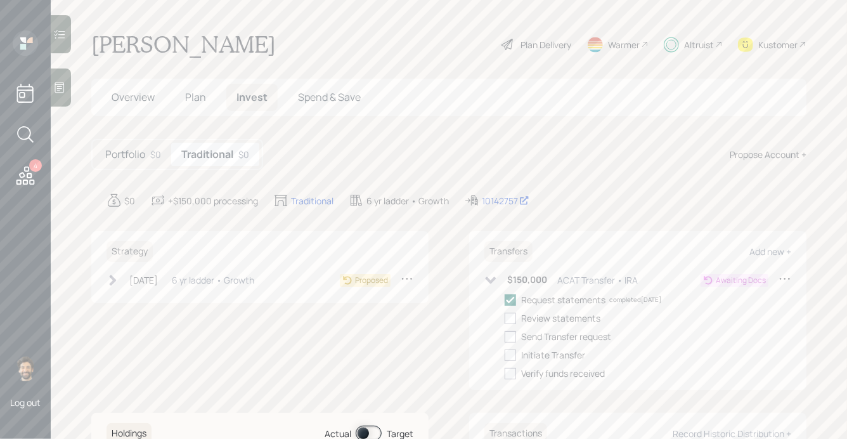
click at [176, 272] on div "[DATE] [DATE] 11:05 AM EDT 6 yr ladder • Growth" at bounding box center [180, 280] width 148 height 16
click at [138, 100] on span "Overview" at bounding box center [133, 97] width 43 height 14
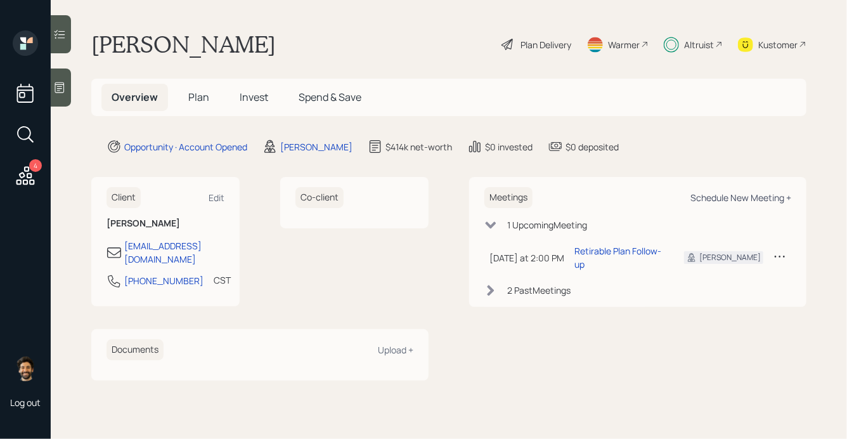
click at [740, 198] on div "Schedule New Meeting +" at bounding box center [740, 197] width 101 height 12
select select "f14b762f-c7c2-4b89-9227-8fa891345eea"
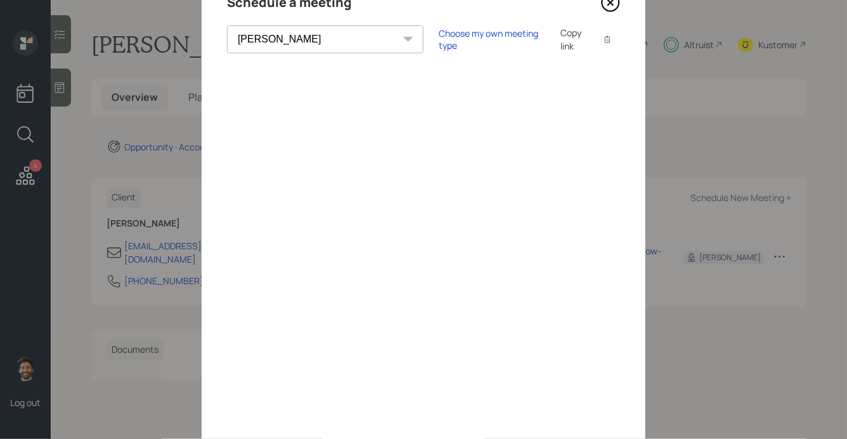
scroll to position [131, 0]
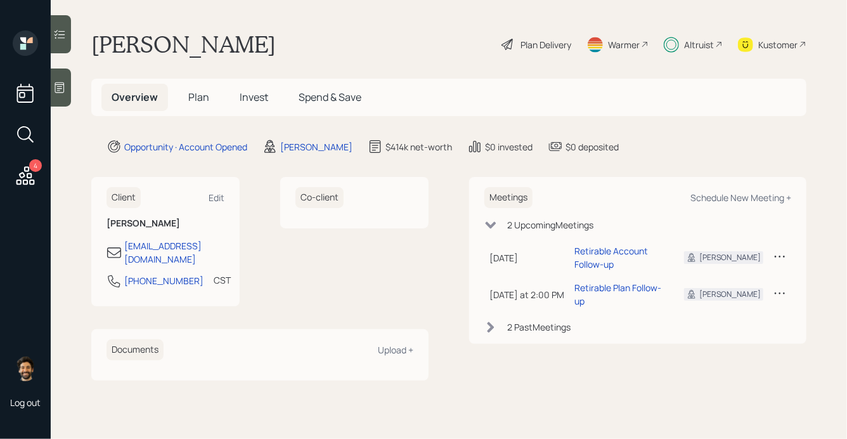
click at [196, 101] on span "Plan" at bounding box center [198, 97] width 21 height 14
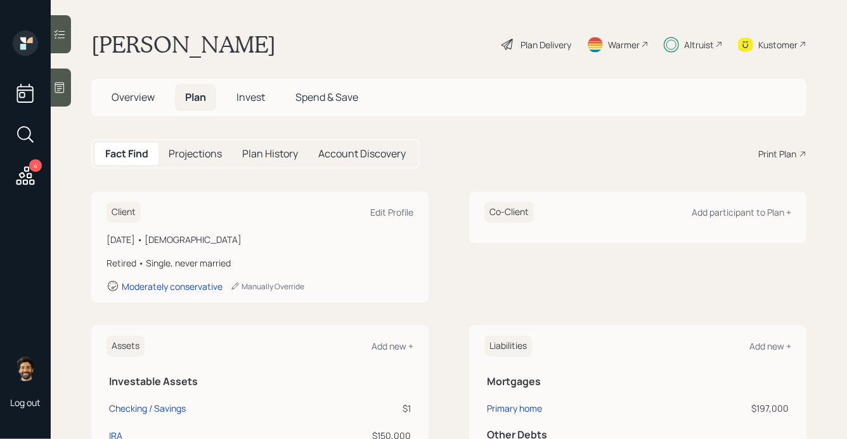
click at [146, 98] on span "Overview" at bounding box center [133, 97] width 43 height 14
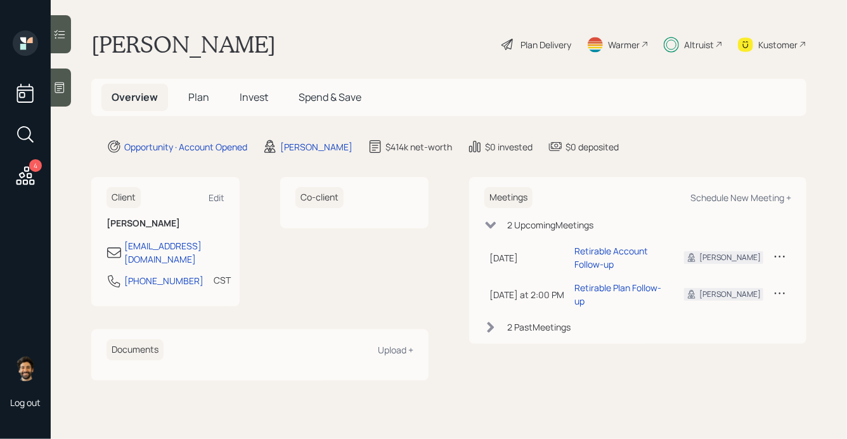
click at [202, 98] on span "Plan" at bounding box center [198, 97] width 21 height 14
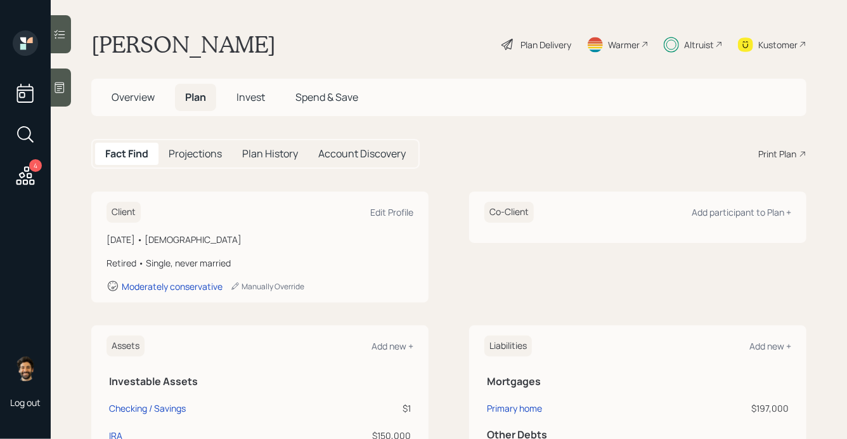
click at [792, 160] on div "Print Plan" at bounding box center [777, 153] width 38 height 13
